Goal: Task Accomplishment & Management: Use online tool/utility

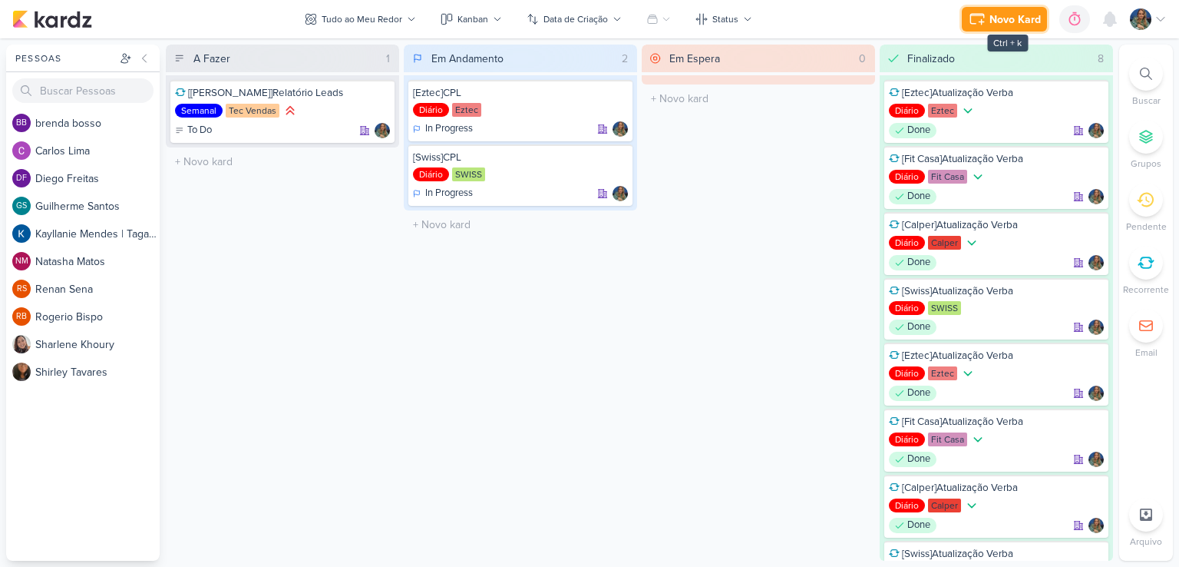
click at [979, 21] on icon at bounding box center [977, 19] width 18 height 18
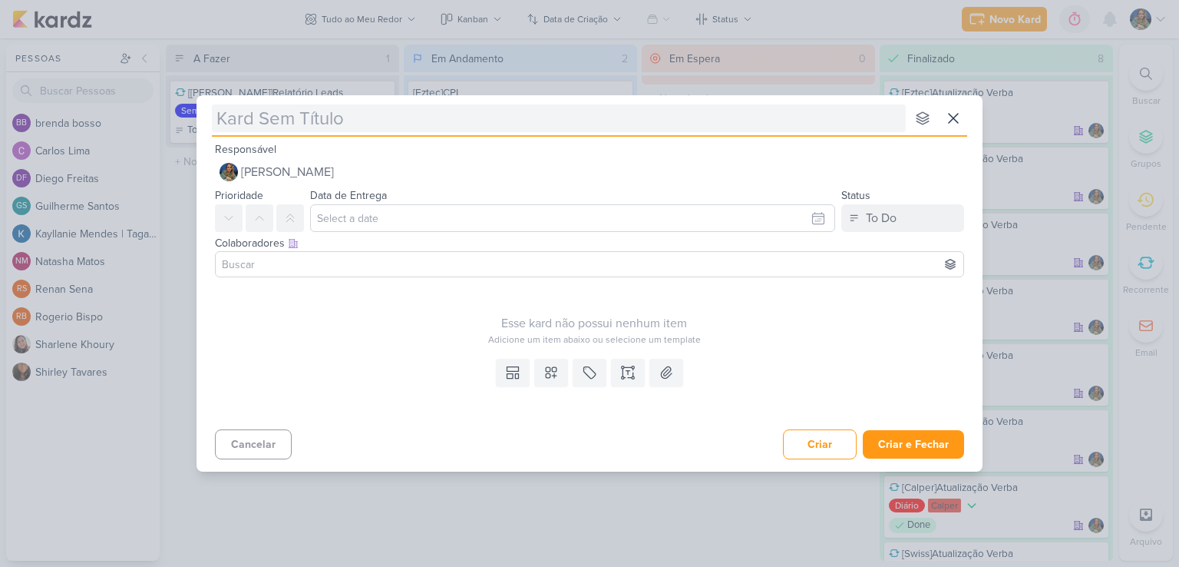
type input "["
type input "[Ez"
type input "[Eztec"
type input "[Eztec]A"
type input "[Eztec]At"
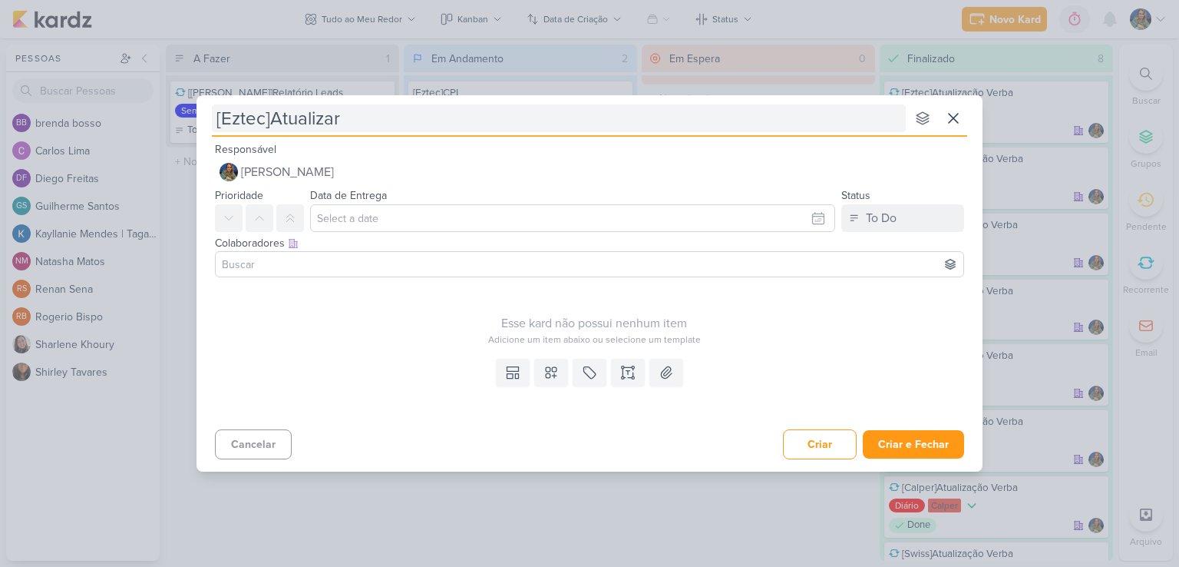
type input "[Eztec]Atualizar R"
type input "[Eztec]Atualizar Rep"
type input "[Eztec]Atualizar Reposr"
type input "[Eztec]Atualizar Repo"
type input "[Eztec]Atualizar Repor"
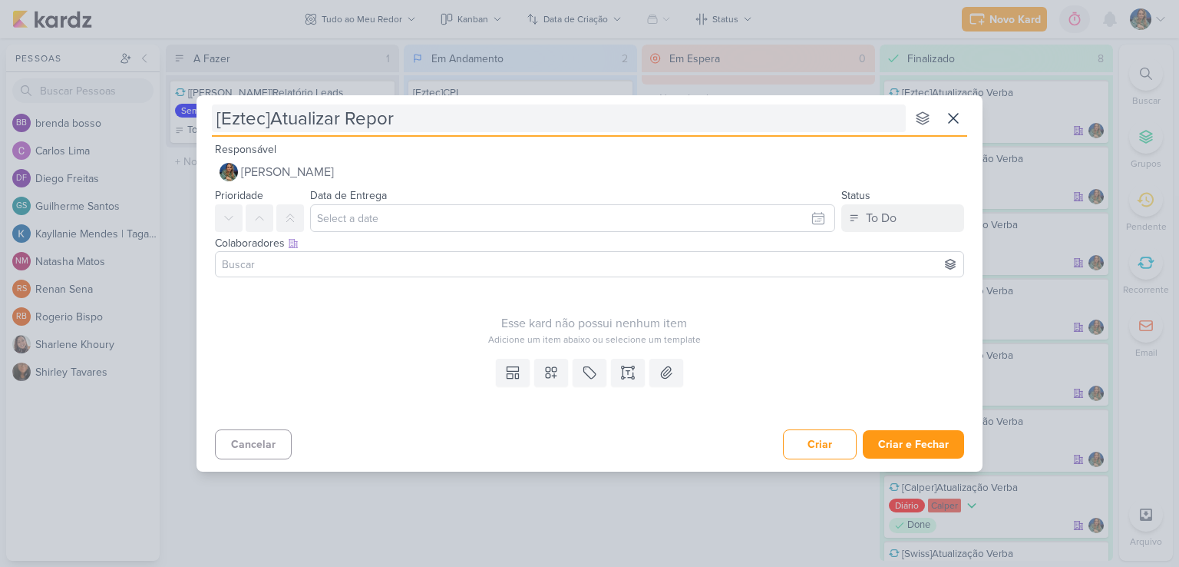
type input "[Eztec]Atualizar Report"
type input "[Eztec]Atualizar Report SCS"
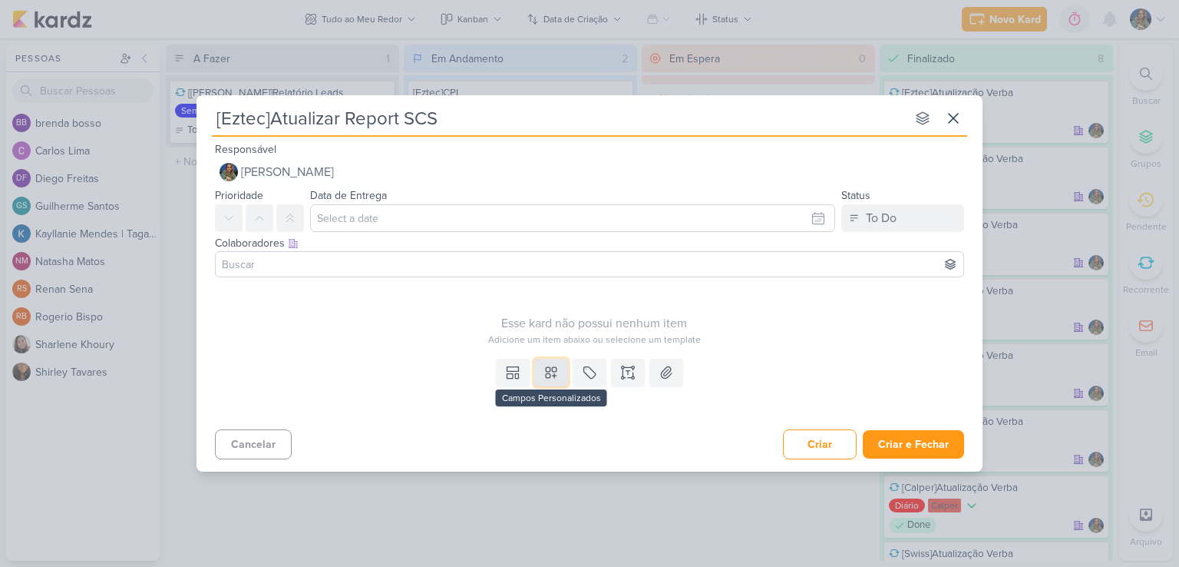
click at [544, 370] on icon at bounding box center [551, 372] width 15 height 15
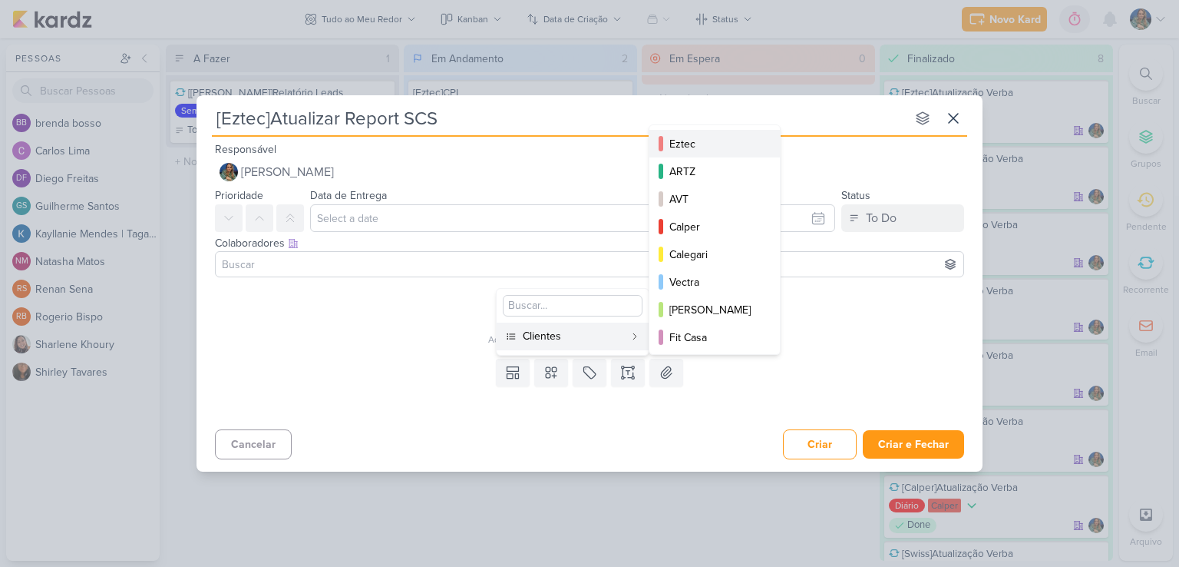
click at [685, 139] on div "Eztec" at bounding box center [715, 144] width 92 height 16
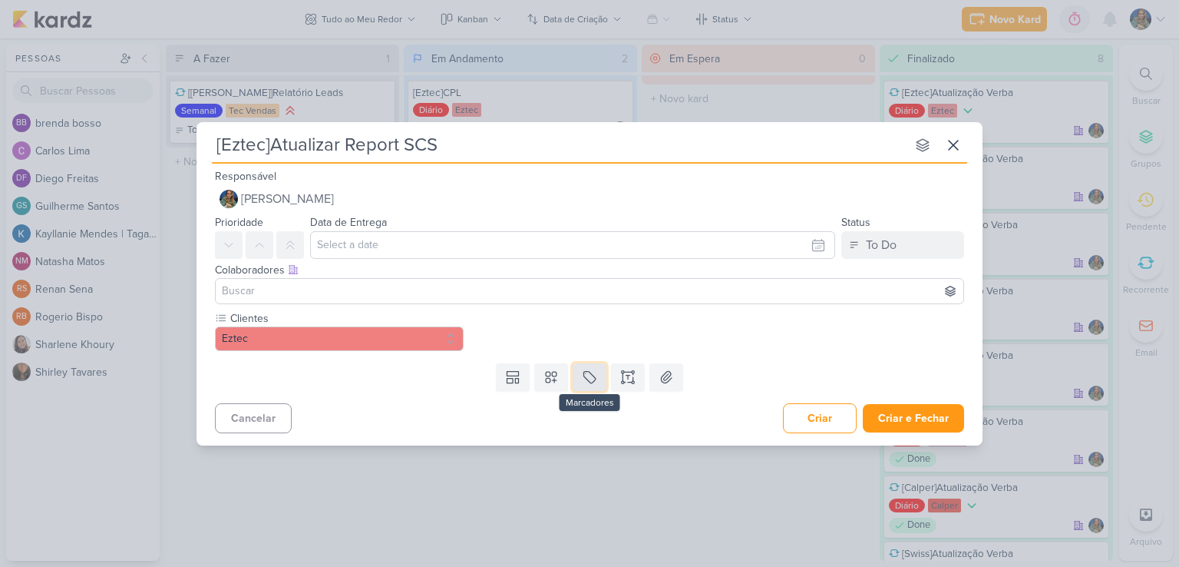
click at [591, 381] on icon at bounding box center [589, 376] width 15 height 15
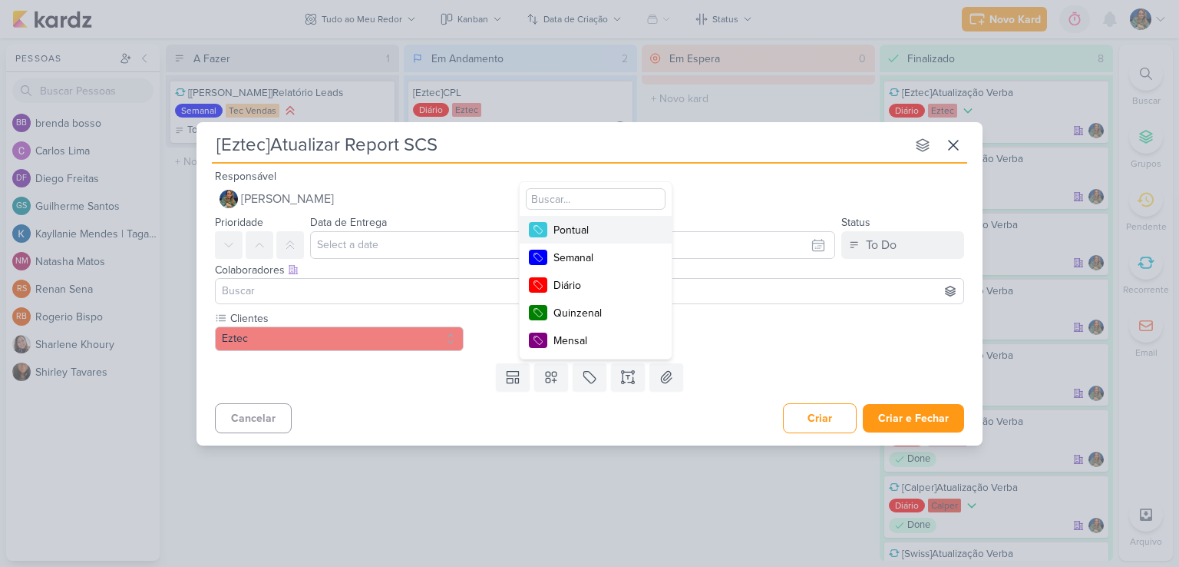
click at [587, 233] on div "Pontual" at bounding box center [603, 230] width 100 height 16
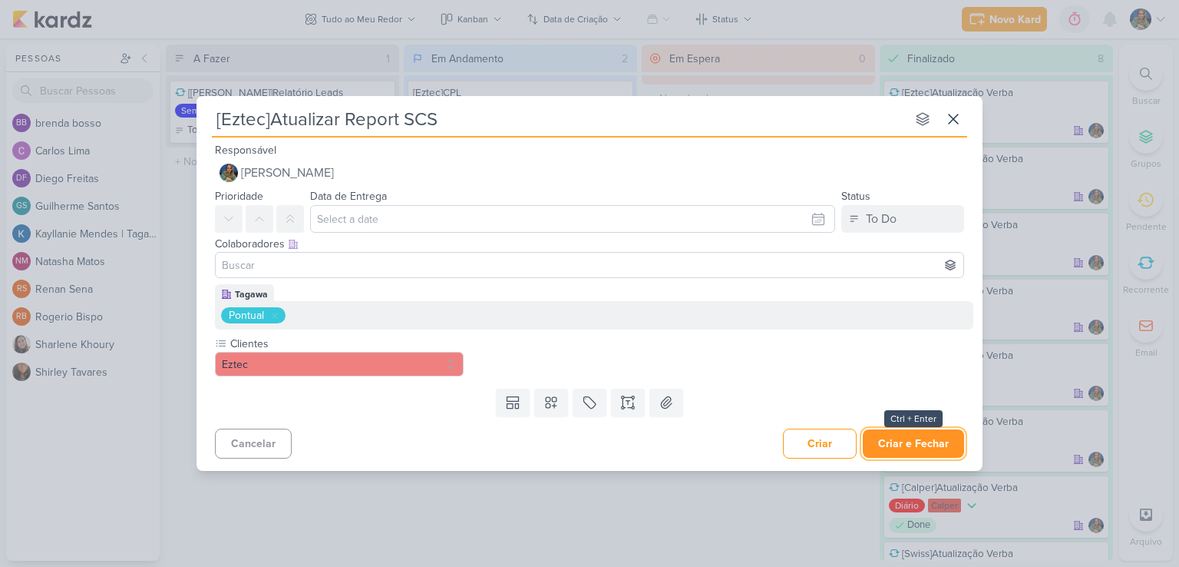
click at [901, 446] on button "Criar e Fechar" at bounding box center [913, 443] width 101 height 28
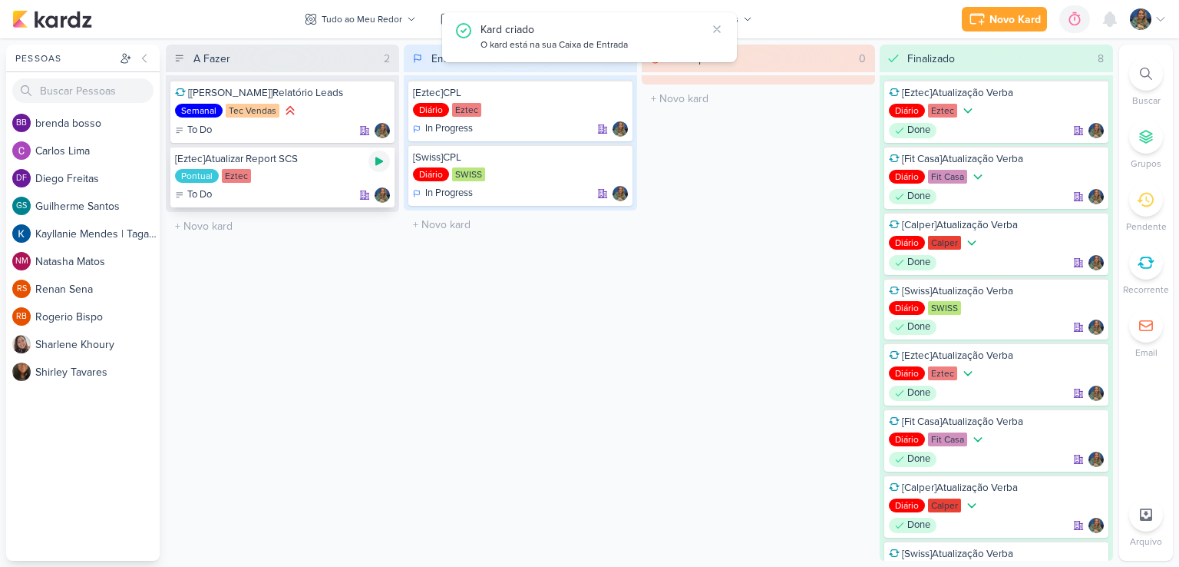
click at [375, 161] on icon at bounding box center [379, 161] width 12 height 12
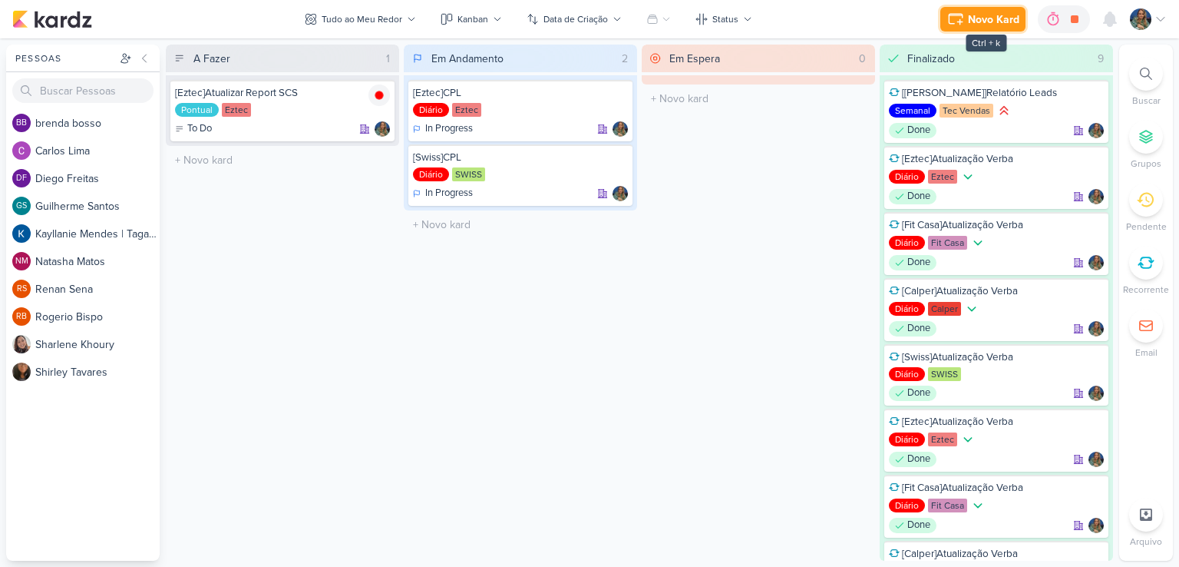
click at [967, 19] on button "Novo Kard" at bounding box center [982, 19] width 85 height 25
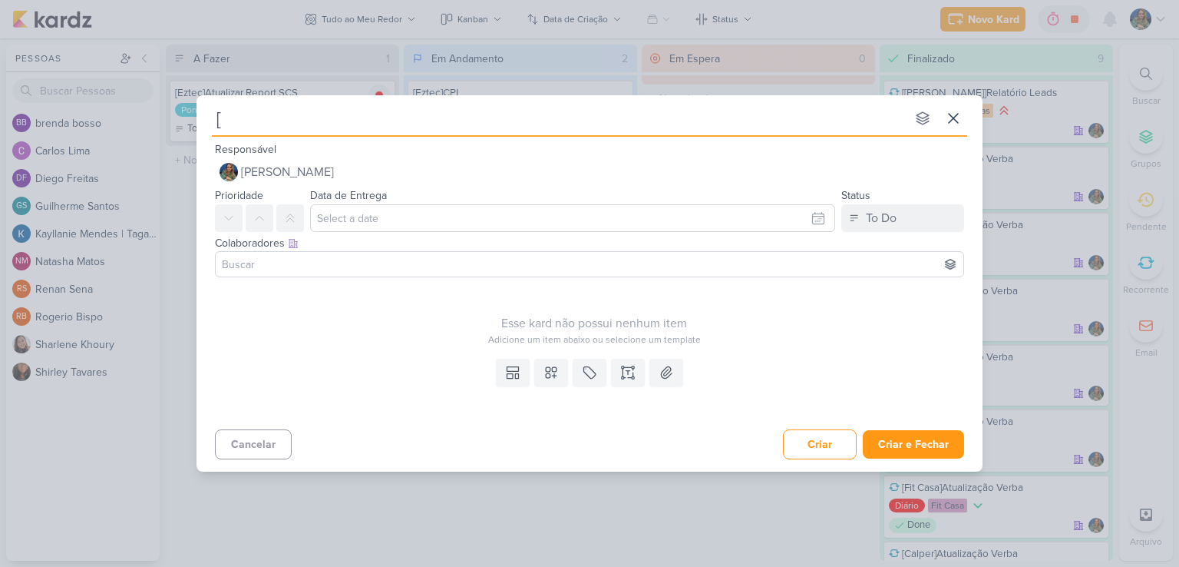
type input "[E"
type input "[Eztec"
type input "[Eztec]"
type input "[Eztec]Reuni"
type input "[Eztec]Reunião"
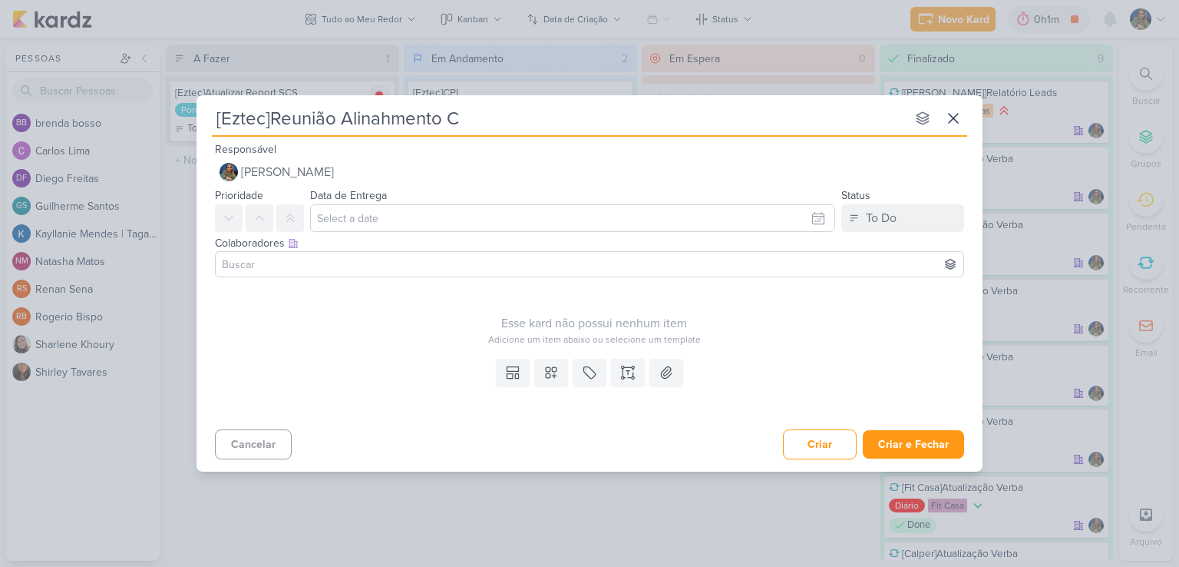
type input "[Eztec]Reunião Alinahmento Ca"
type input "[Eztec]Reunião Alinahmento Campanhas Performance S"
type input "[Eztec]Reunião Alinahmento Campanhas Performance SC"
type input "[Eztec]Reunião Alinahmento Campanhas Performance SCS"
type input "[Eztec]Reunião Alinhamento Campanhas Performance SCS"
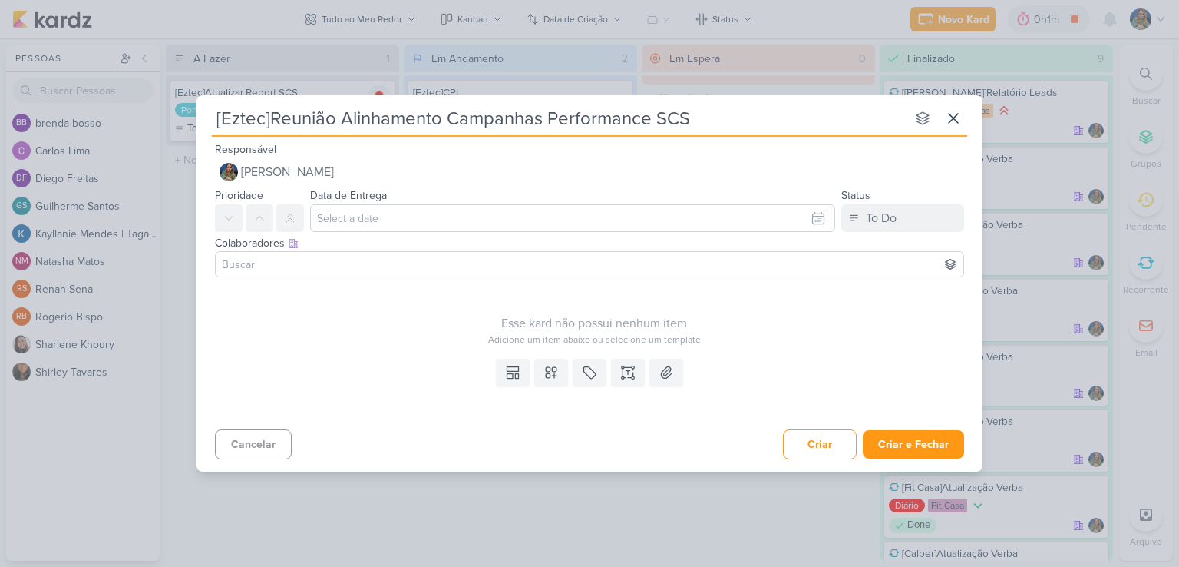
click at [350, 124] on input "[Eztec]Reunião Alinhamento Campanhas Performance SCS" at bounding box center [559, 118] width 694 height 28
click at [710, 127] on input "[Eztec]Reunião Alinhamento Campanhas Performance SCS" at bounding box center [559, 118] width 694 height 28
type input "[Eztec]Reunião Alinhamento Campanhas Performance SCS 1"
type input "[Eztec]Reunião Alinhamento Campanhas Performance SCS 17h3"
type input "[Eztec]Reunião Alinhamento Campanhas Performance SCS 17h30"
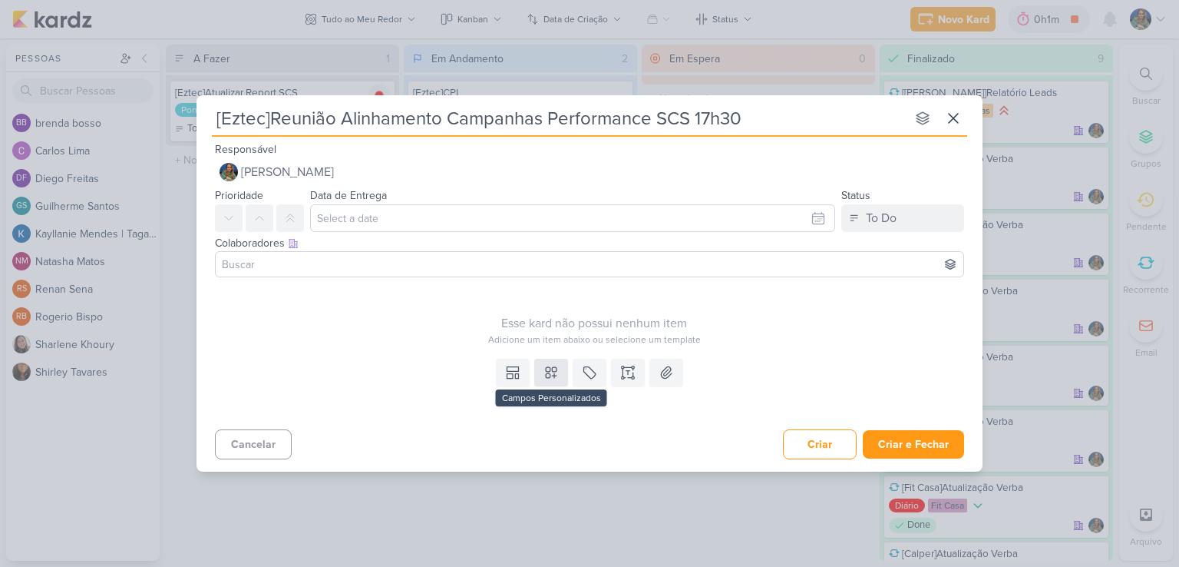
type input "[Eztec]Reunião Alinhamento Campanhas Performance SCS 17h30"
click at [556, 363] on button at bounding box center [551, 373] width 34 height 28
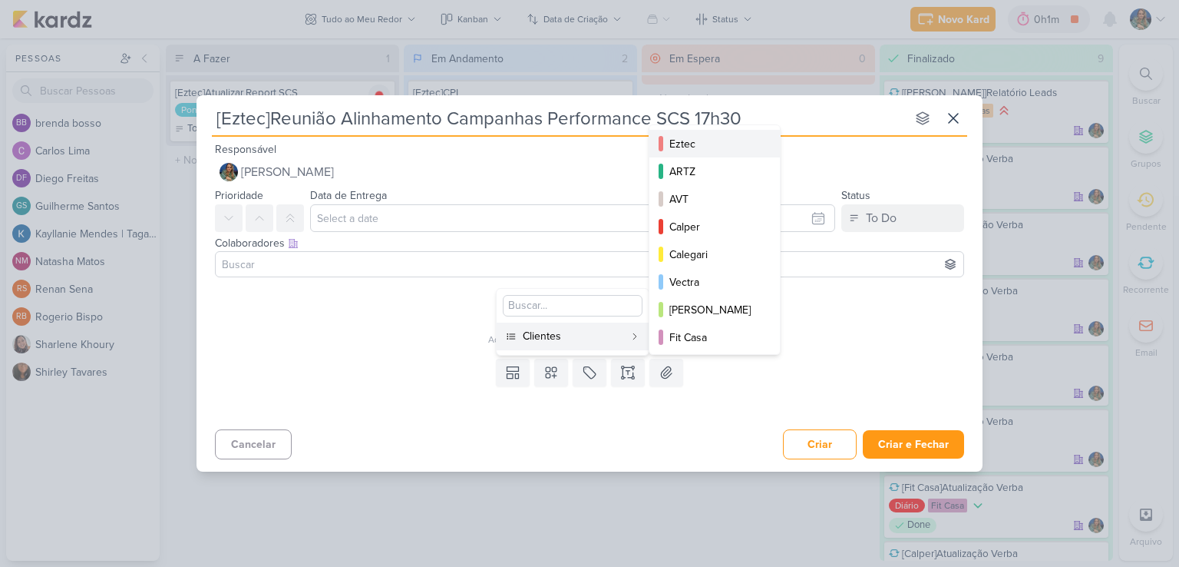
click at [696, 150] on div "Eztec" at bounding box center [715, 144] width 92 height 16
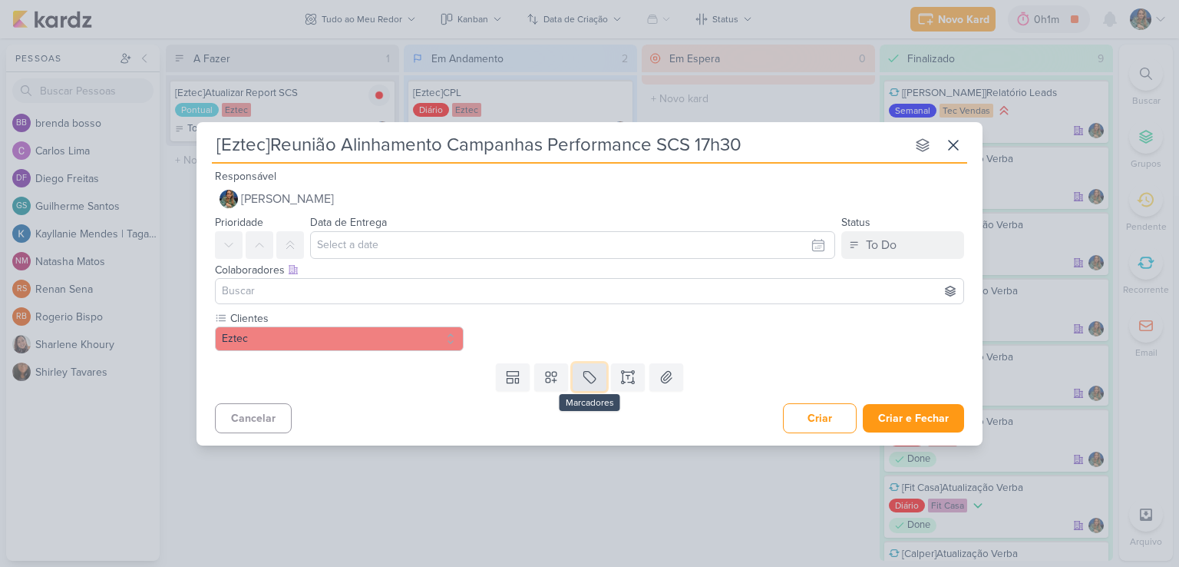
click at [580, 382] on button at bounding box center [590, 377] width 34 height 28
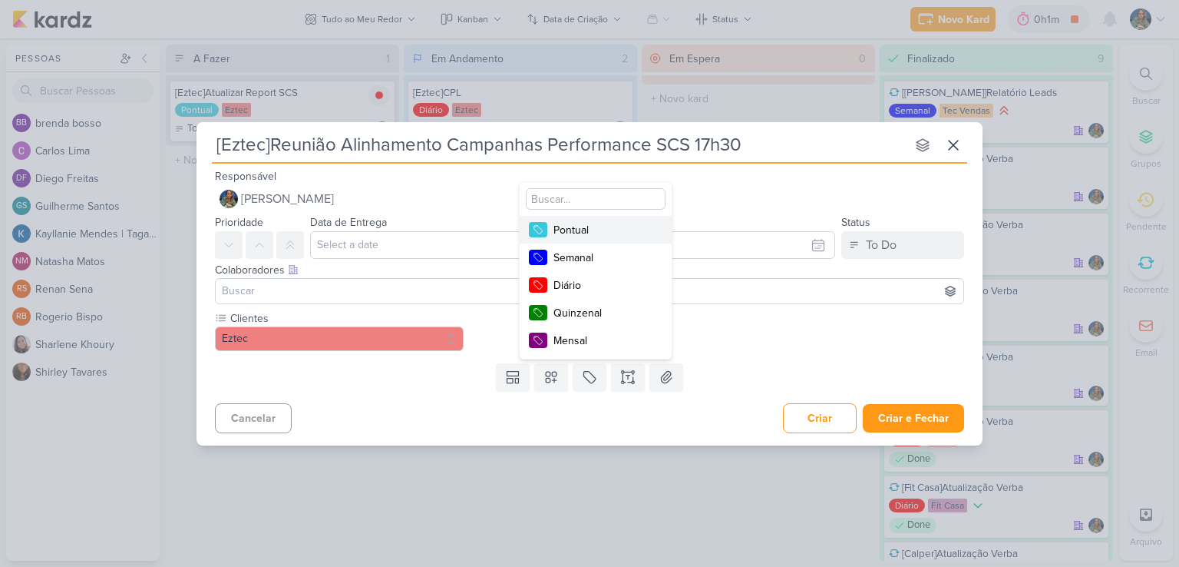
click at [597, 234] on div "Pontual" at bounding box center [603, 230] width 100 height 16
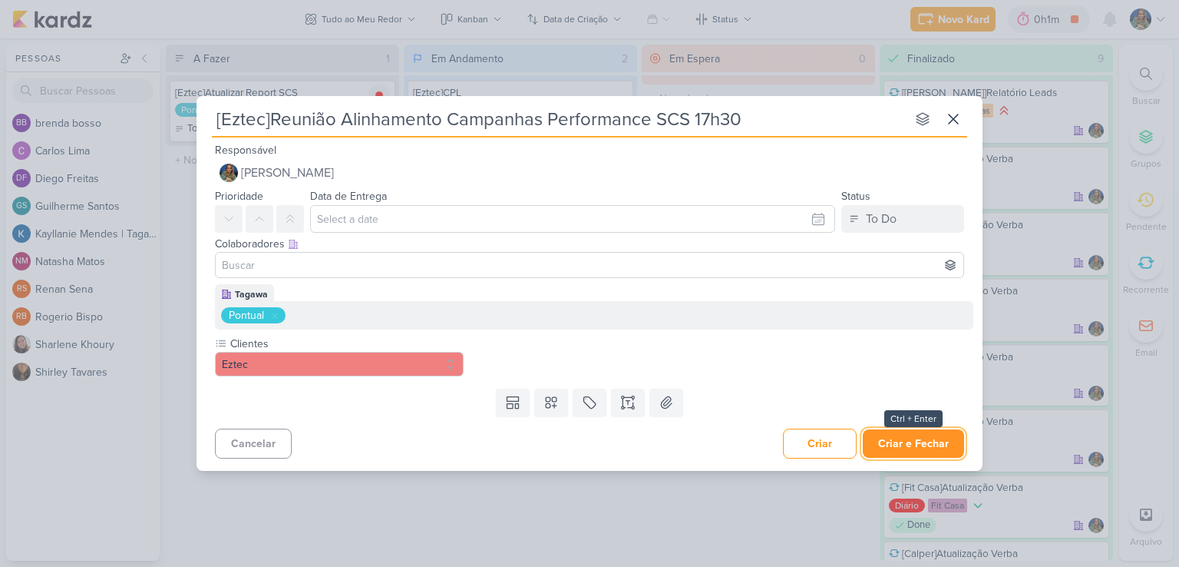
click at [889, 446] on button "Criar e Fechar" at bounding box center [913, 443] width 101 height 28
